Goal: Task Accomplishment & Management: Manage account settings

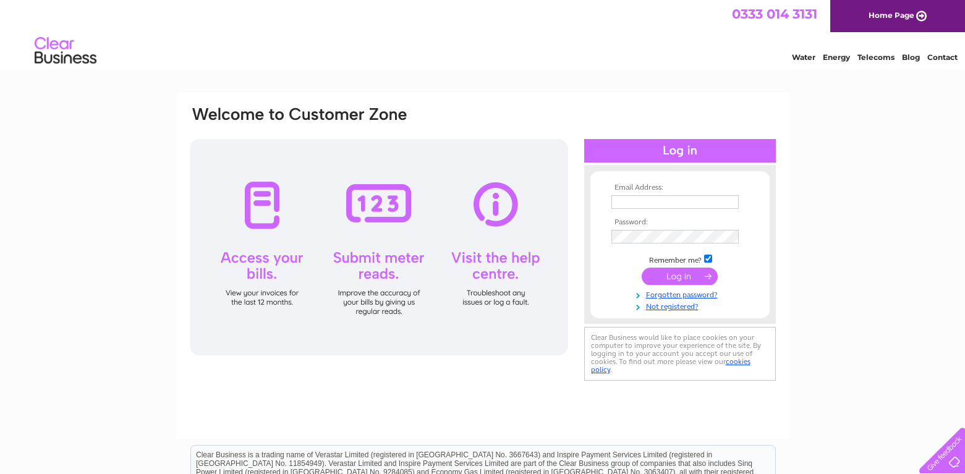
type input "john.jw.blake@gmail.com"
click at [258, 211] on div at bounding box center [379, 247] width 378 height 216
click at [657, 279] on input "submit" at bounding box center [680, 276] width 76 height 17
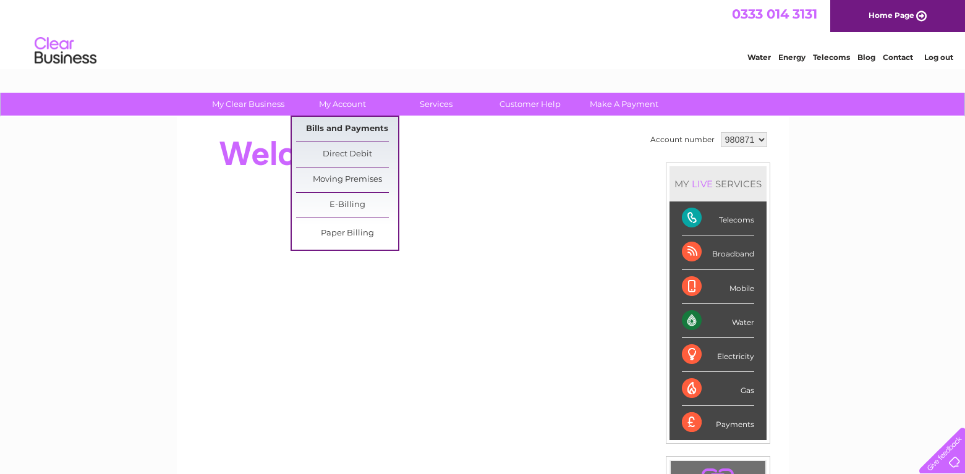
click at [350, 134] on link "Bills and Payments" at bounding box center [347, 129] width 102 height 25
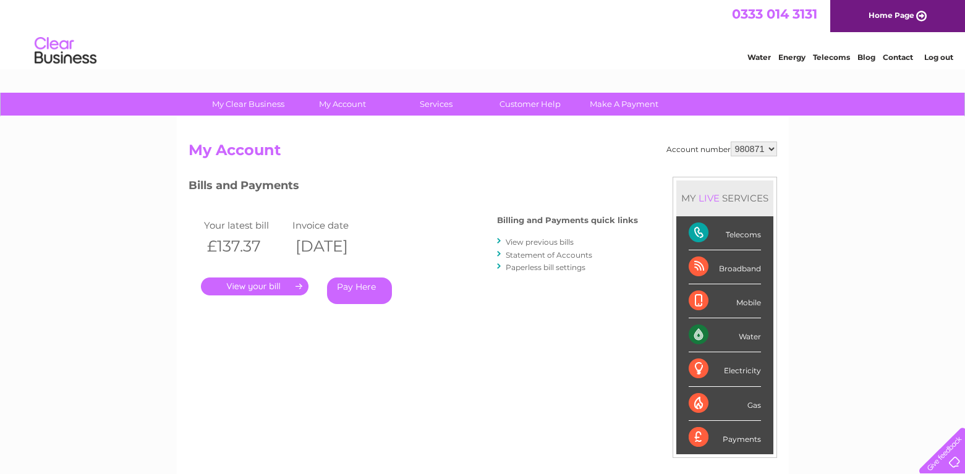
click at [260, 291] on link "." at bounding box center [255, 287] width 108 height 18
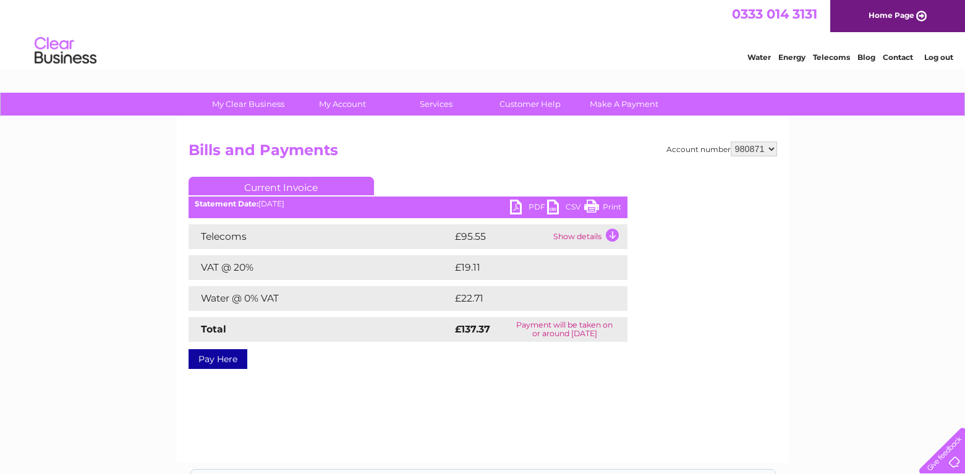
click at [595, 209] on link "Print" at bounding box center [602, 209] width 37 height 18
